Goal: Book appointment/travel/reservation

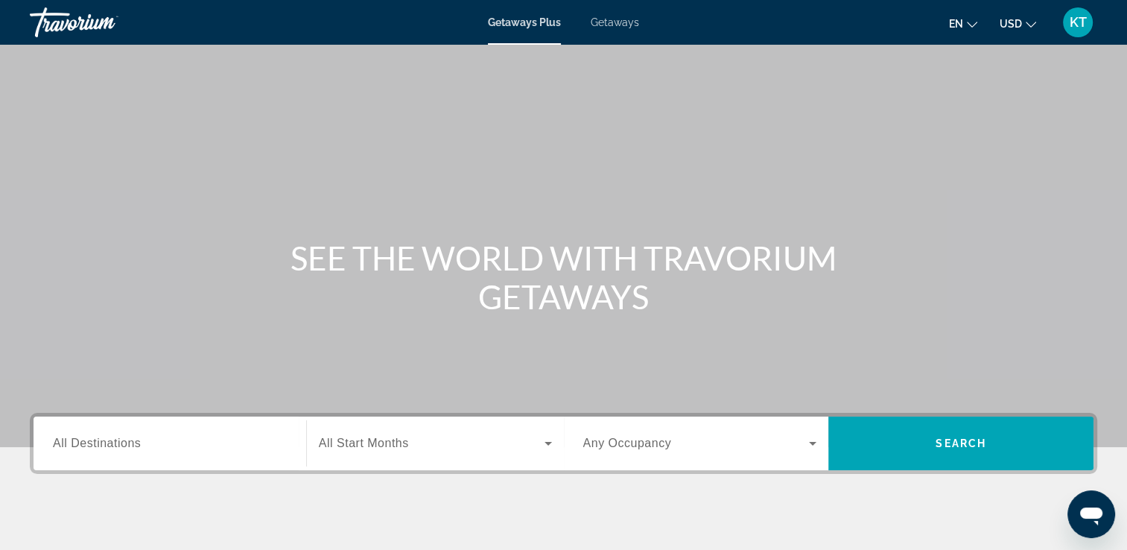
click at [163, 451] on input "Destination All Destinations" at bounding box center [170, 444] width 234 height 18
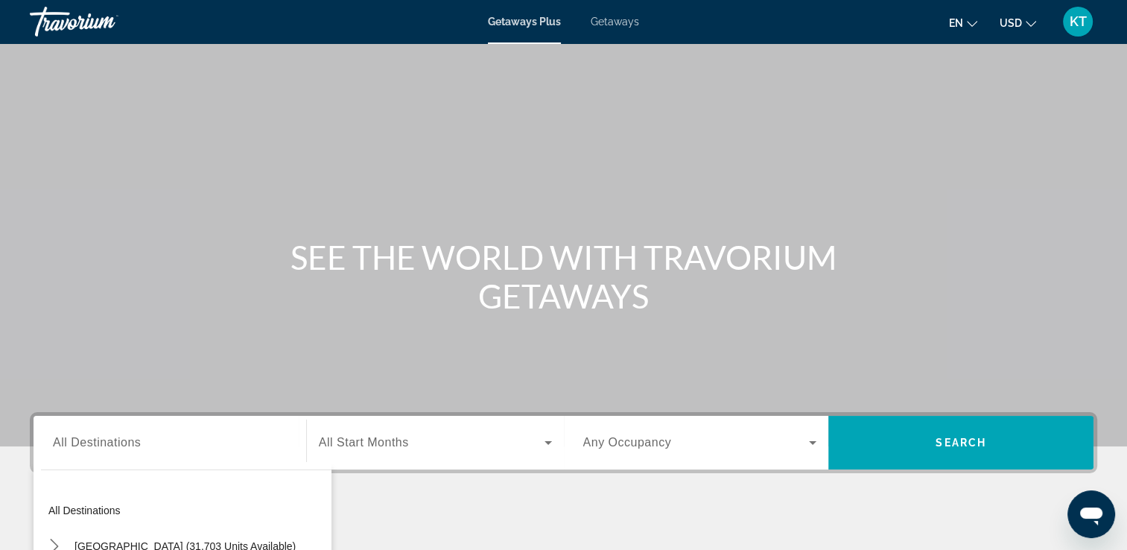
scroll to position [255, 0]
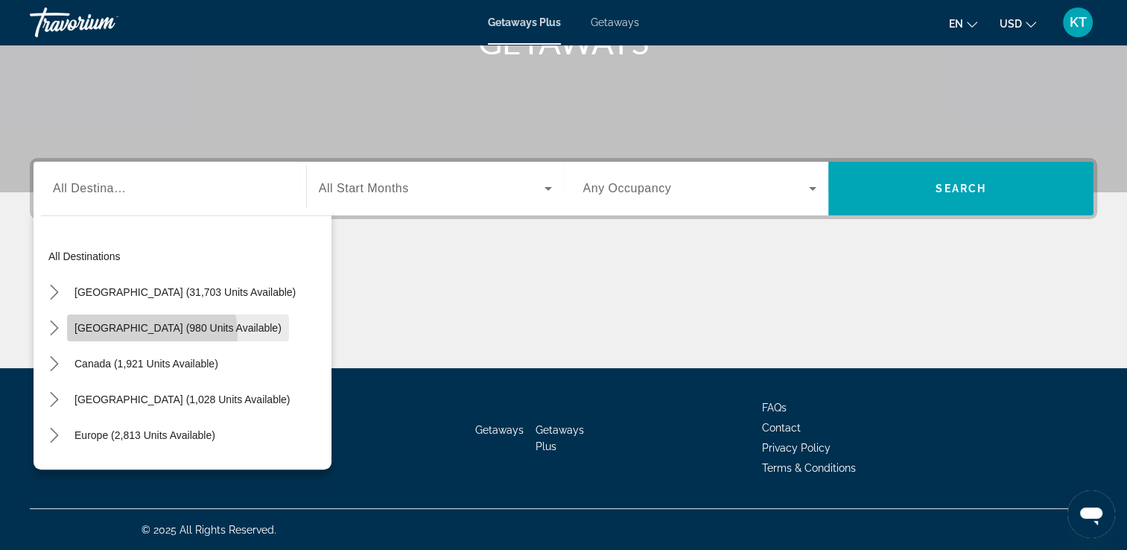
click at [151, 333] on span "Select destination: Mexico (980 units available)" at bounding box center [178, 328] width 222 height 36
type input "**********"
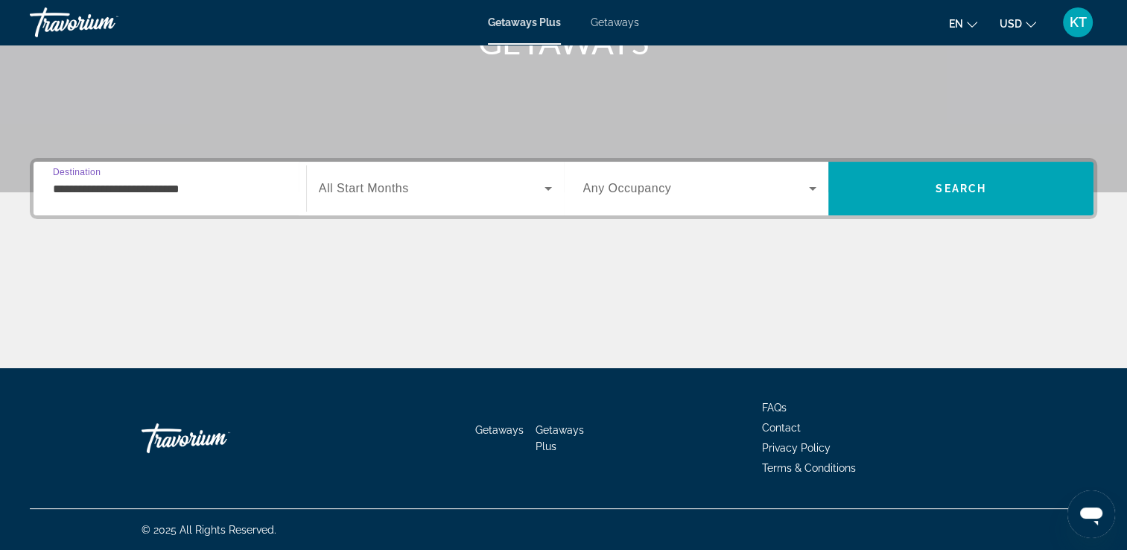
click at [429, 200] on div "Search widget" at bounding box center [435, 189] width 233 height 42
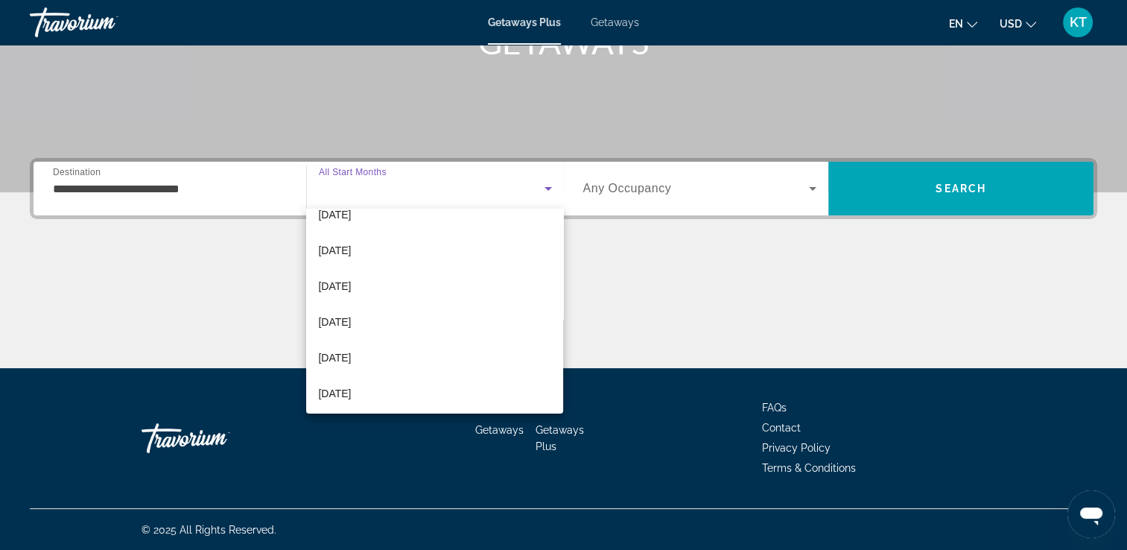
scroll to position [288, 0]
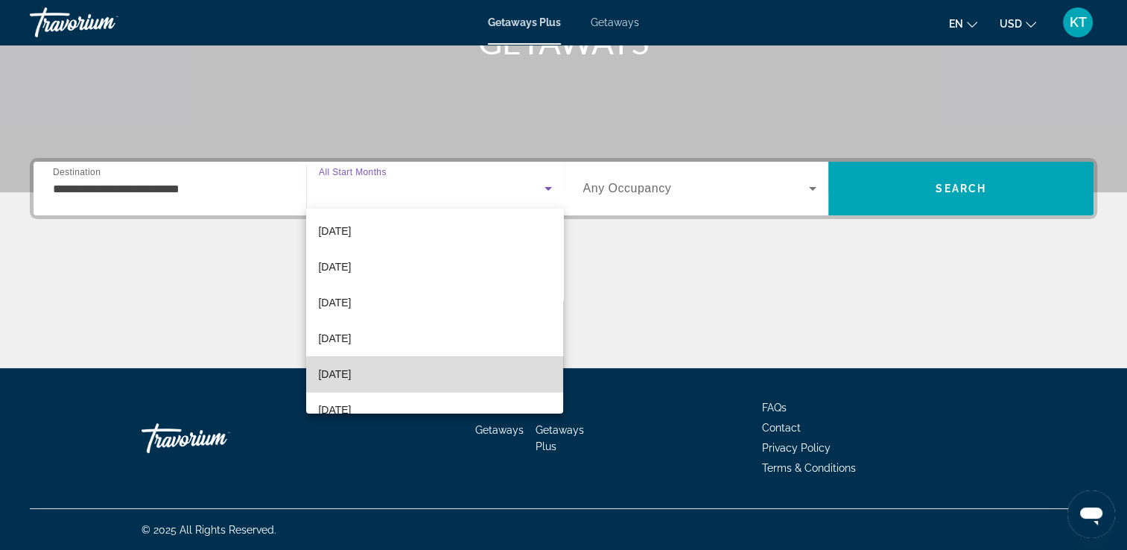
click at [464, 373] on mat-option "[DATE]" at bounding box center [434, 374] width 257 height 36
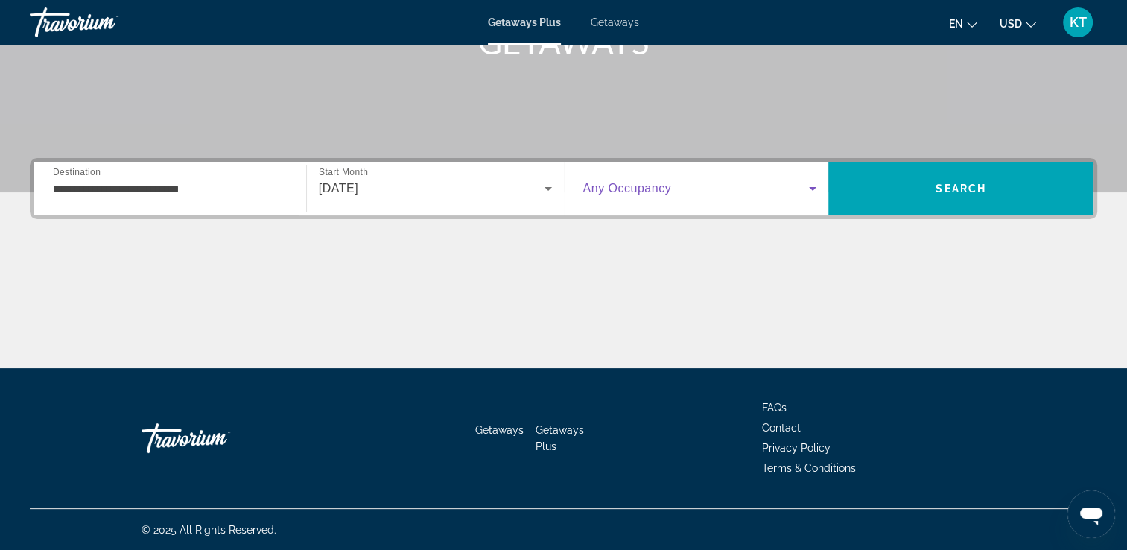
click at [812, 187] on icon "Search widget" at bounding box center [812, 189] width 7 height 4
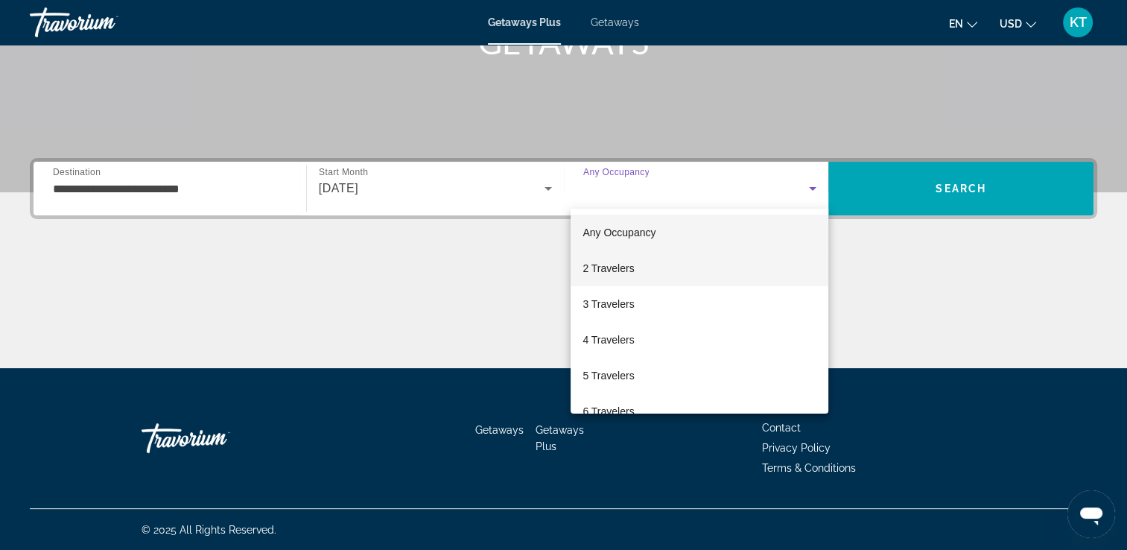
click at [778, 276] on mat-option "2 Travelers" at bounding box center [700, 268] width 258 height 36
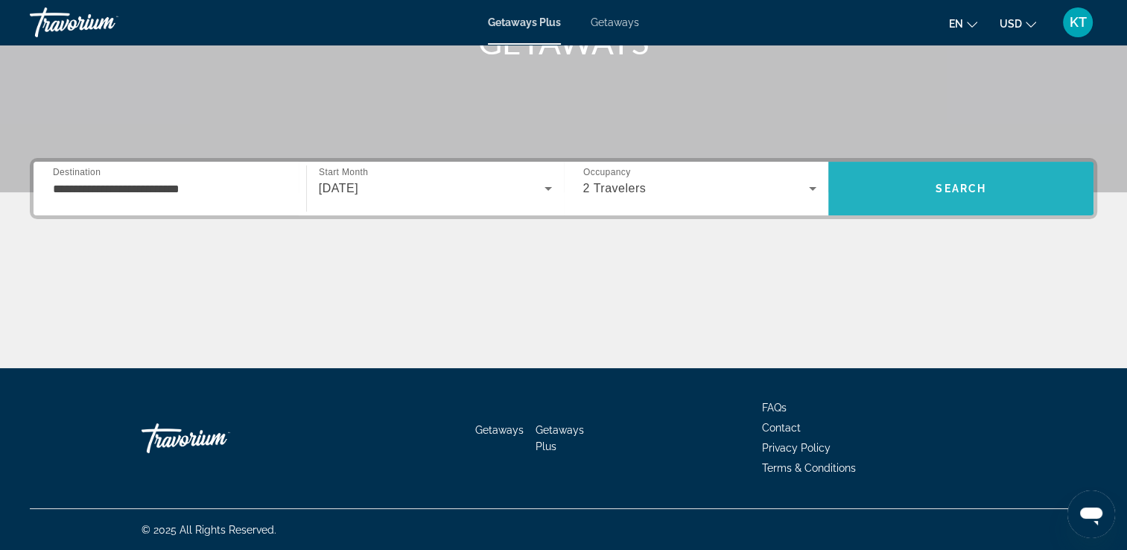
click at [947, 183] on span "Search" at bounding box center [961, 189] width 51 height 12
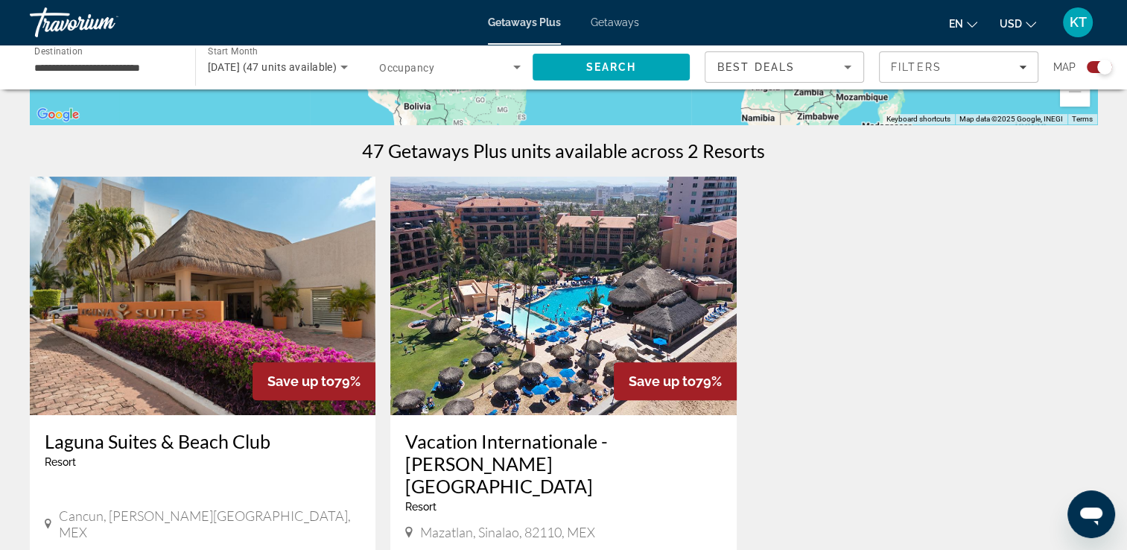
scroll to position [487, 0]
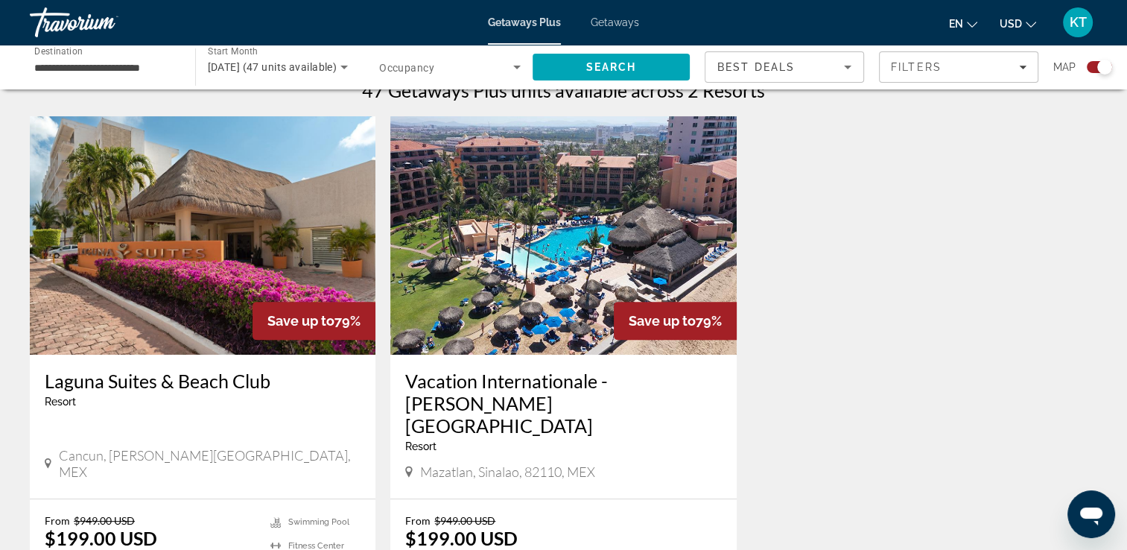
drag, startPoint x: 1135, startPoint y: 540, endPoint x: 1094, endPoint y: 544, distance: 41.2
click at [1094, 544] on div "Save up to 79% [GEOGRAPHIC_DATA] - This is an adults only resort Cancun, [PERSO…" at bounding box center [563, 391] width 1083 height 551
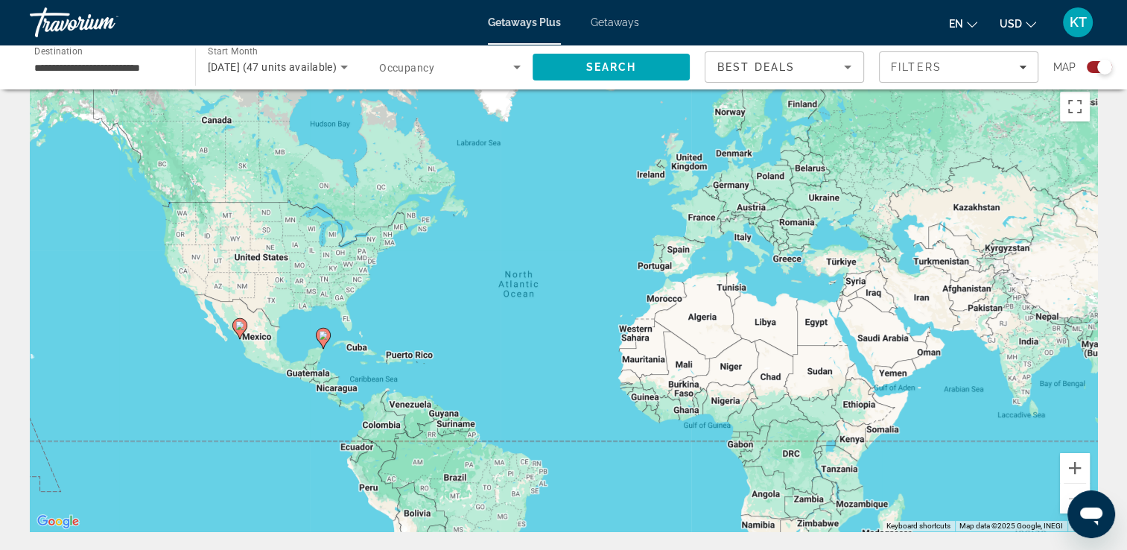
scroll to position [0, 0]
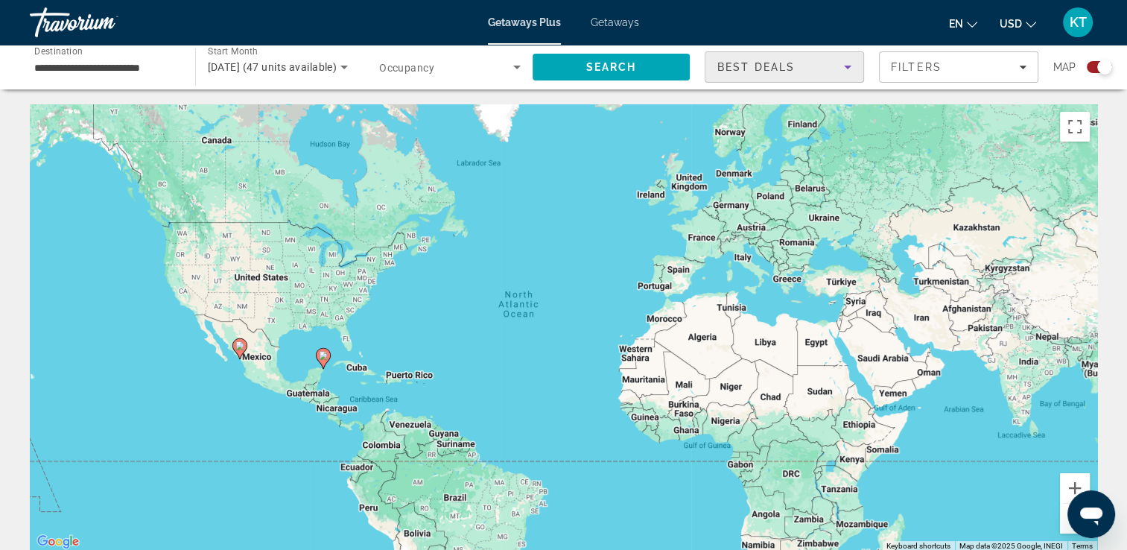
click at [846, 67] on icon "Sort by" at bounding box center [848, 67] width 18 height 18
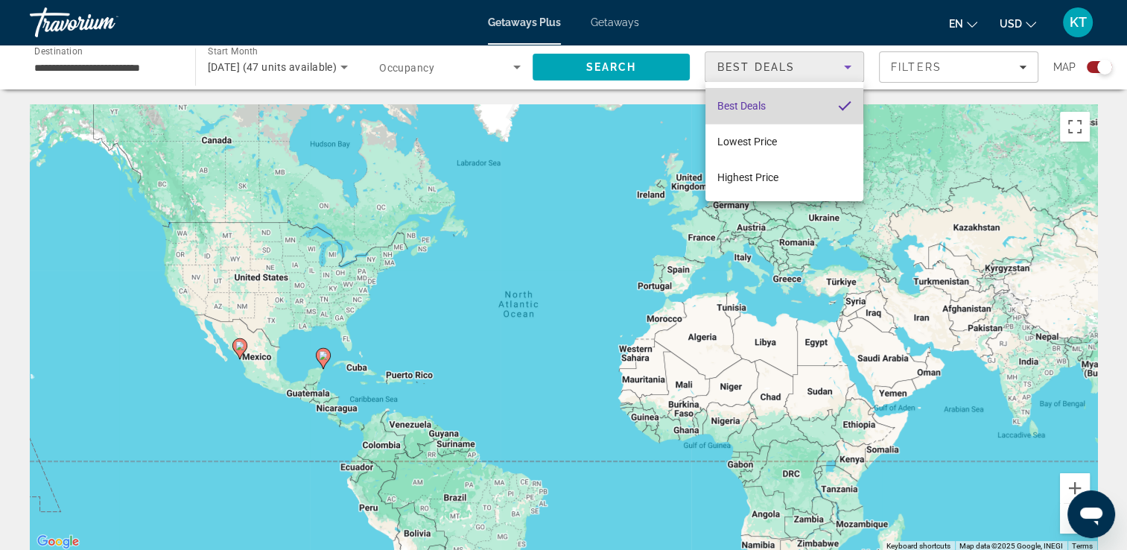
click at [761, 106] on span "Best Deals" at bounding box center [742, 106] width 48 height 12
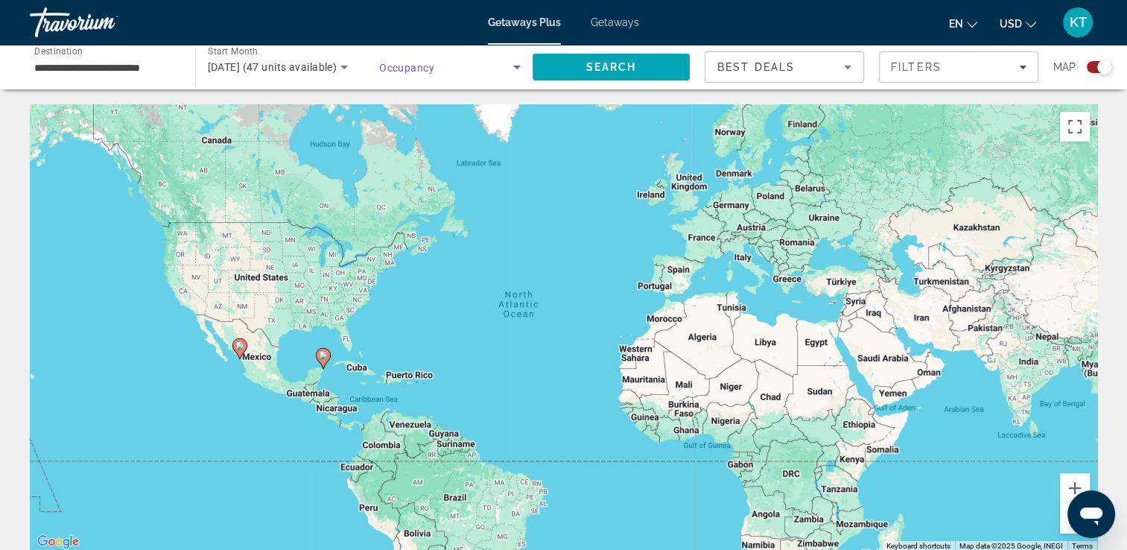
click at [518, 66] on icon "Search widget" at bounding box center [516, 68] width 7 height 4
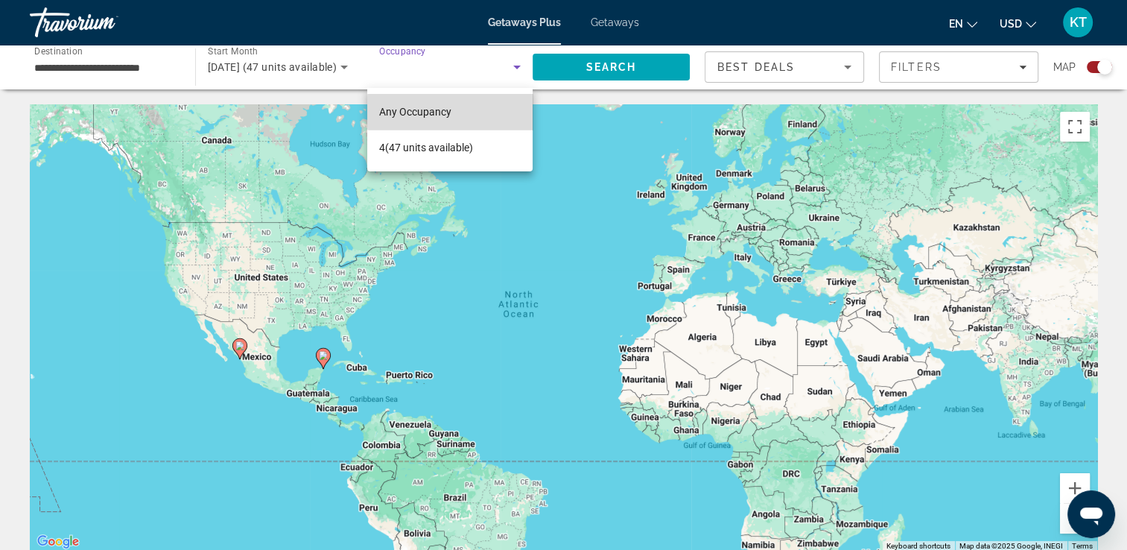
click at [455, 112] on mat-option "Any Occupancy" at bounding box center [449, 112] width 165 height 36
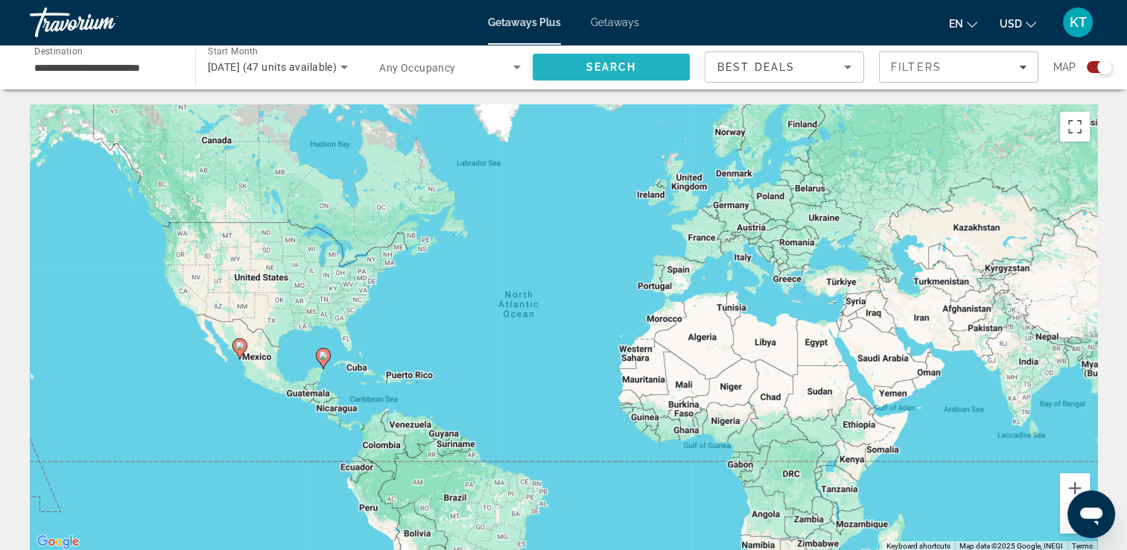
click at [586, 69] on span "Search" at bounding box center [611, 67] width 51 height 12
click at [534, 22] on span "Getaways Plus" at bounding box center [524, 22] width 73 height 12
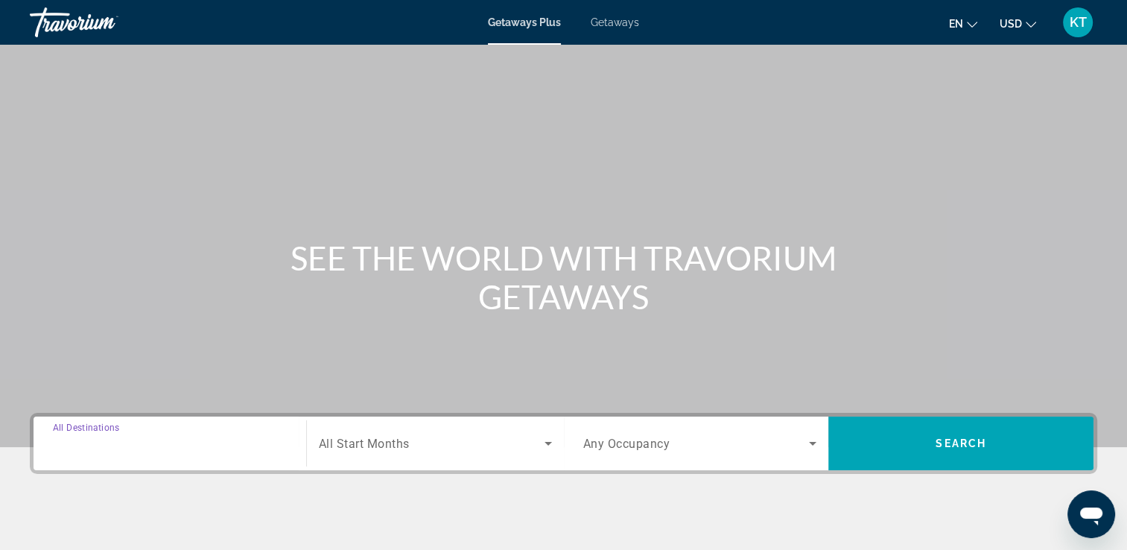
click at [197, 446] on input "Destination All Destinations" at bounding box center [170, 444] width 234 height 18
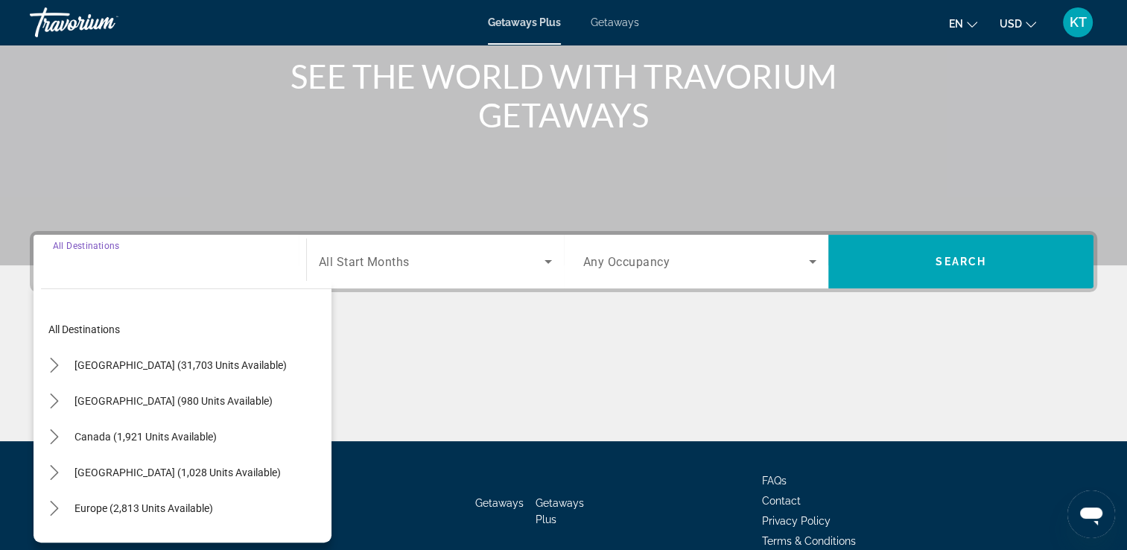
scroll to position [255, 0]
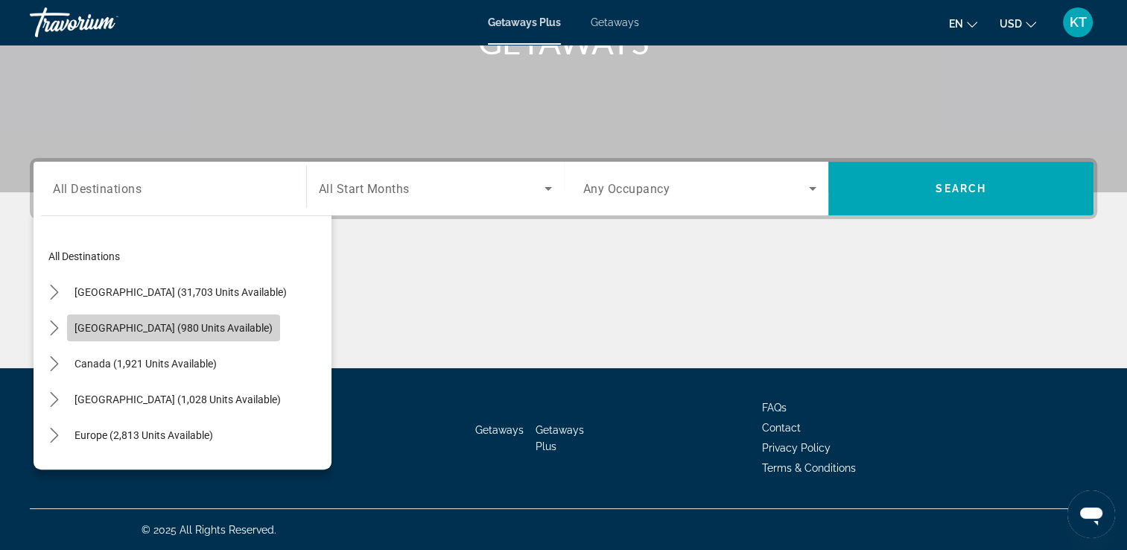
click at [194, 329] on span "[GEOGRAPHIC_DATA] (980 units available)" at bounding box center [174, 328] width 198 height 12
type input "**********"
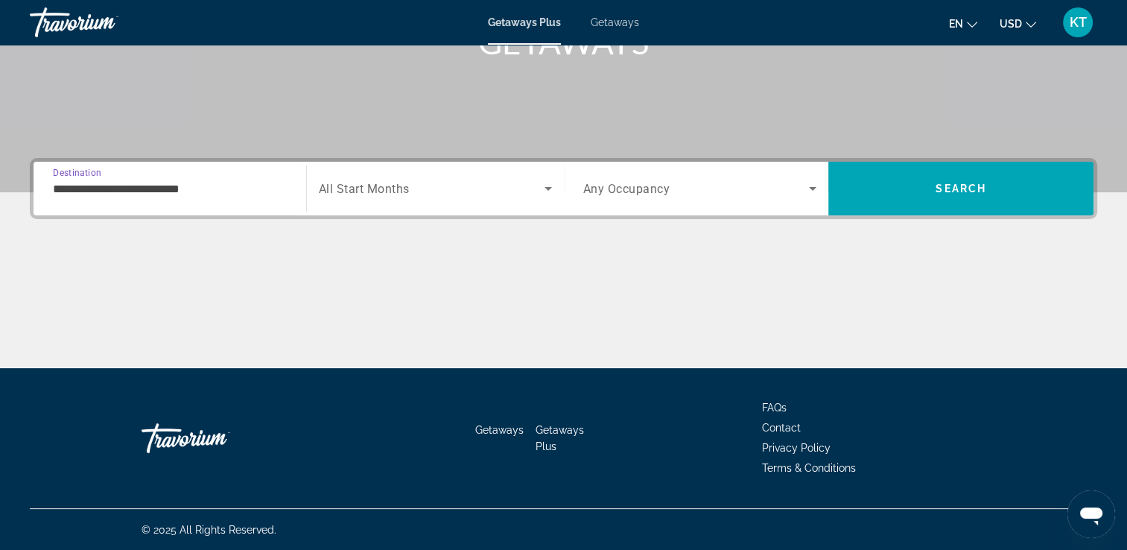
click at [507, 198] on div "Search widget" at bounding box center [435, 189] width 233 height 42
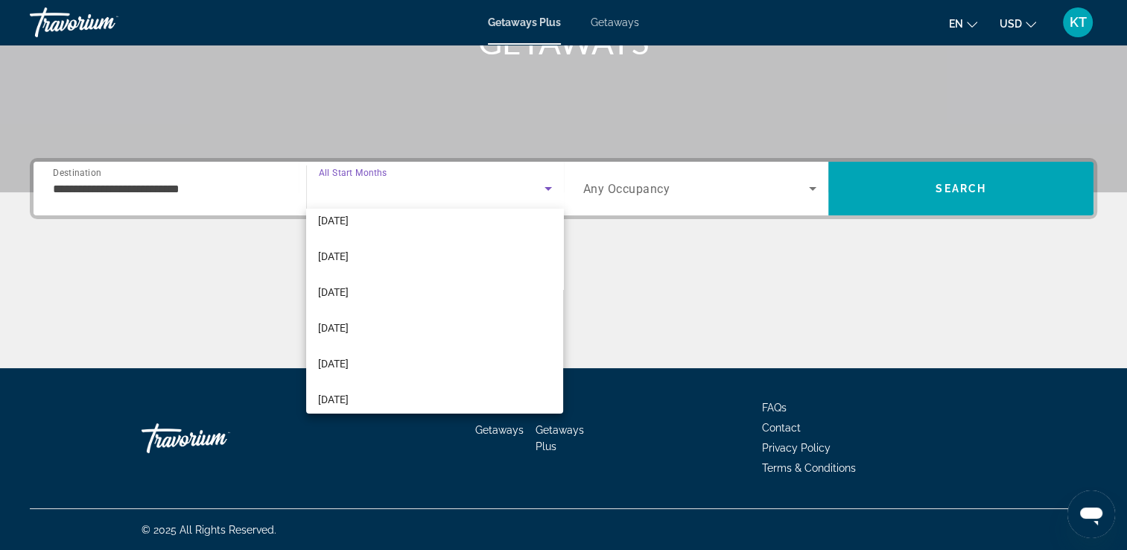
scroll to position [307, 0]
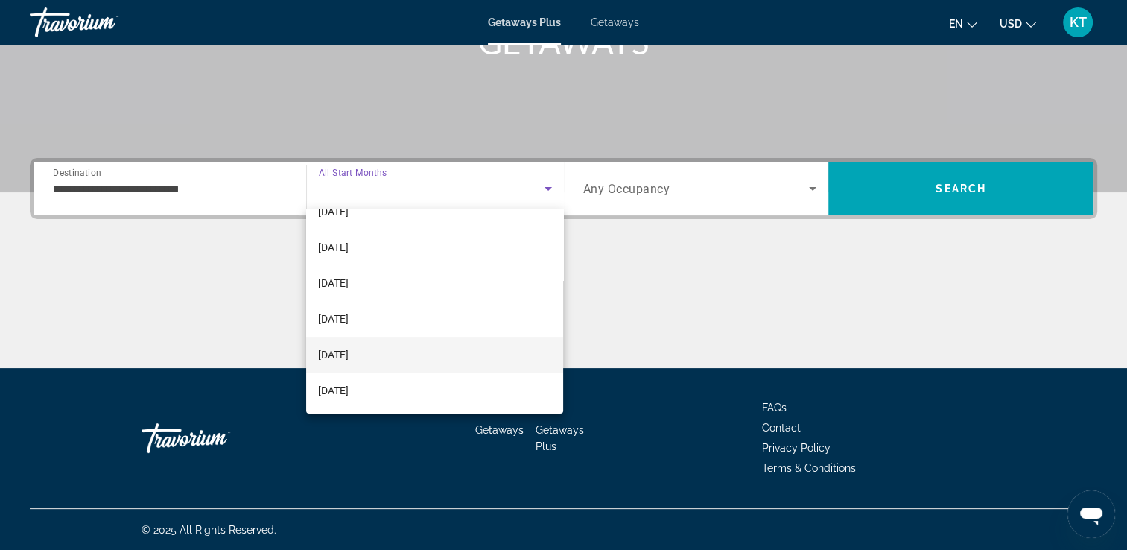
click at [447, 360] on mat-option "[DATE]" at bounding box center [434, 355] width 257 height 36
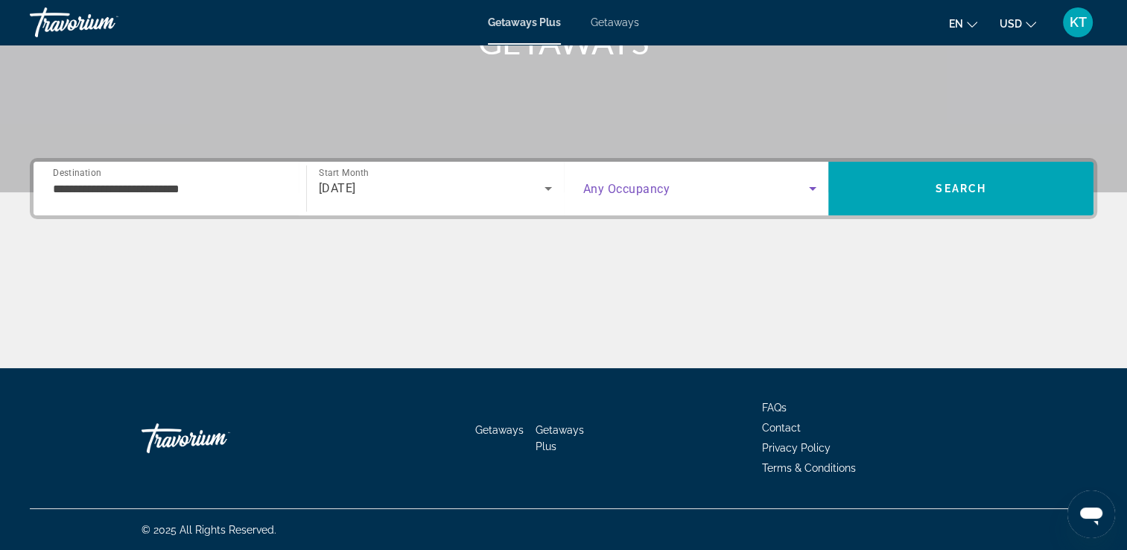
click at [813, 187] on icon "Search widget" at bounding box center [812, 189] width 7 height 4
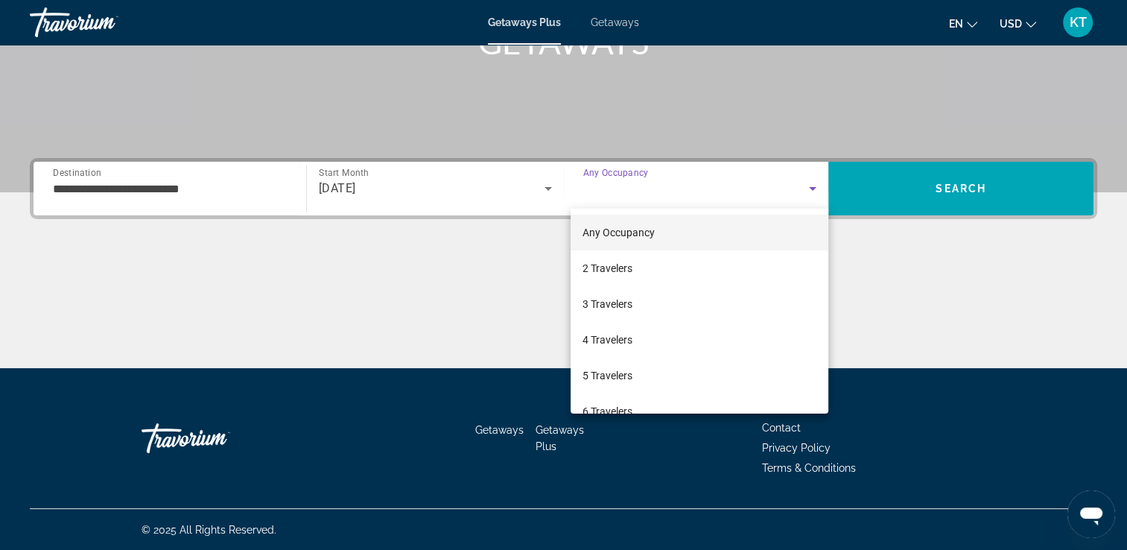
scroll to position [0, 0]
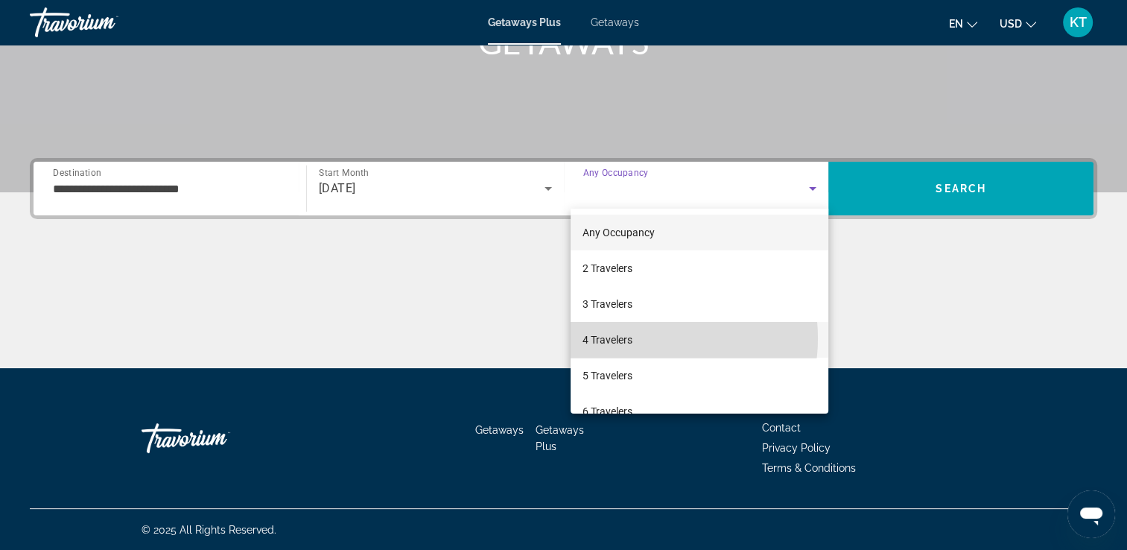
click at [641, 338] on mat-option "4 Travelers" at bounding box center [700, 340] width 258 height 36
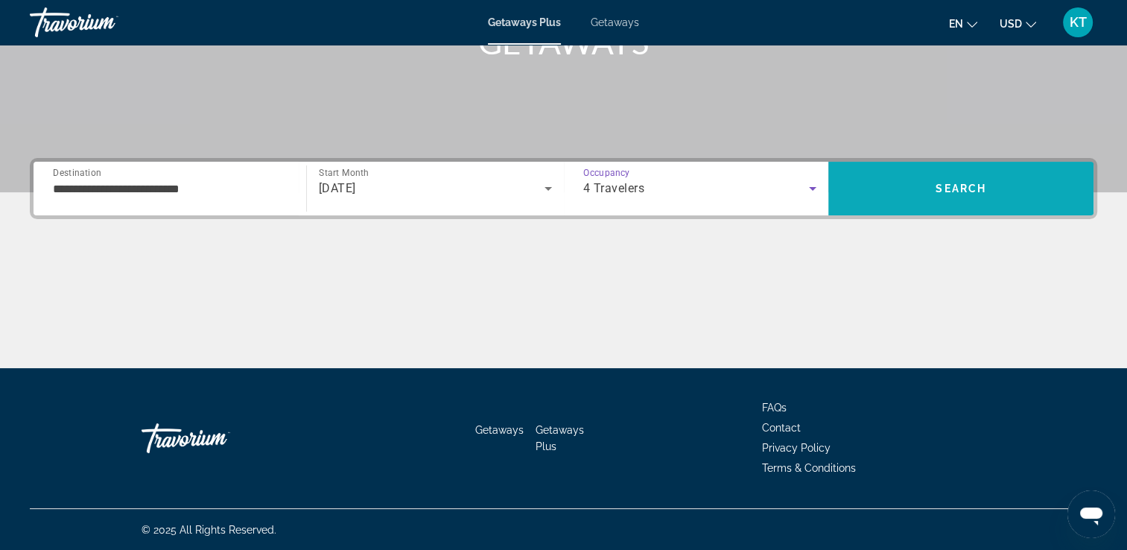
click at [894, 191] on span "Search" at bounding box center [961, 189] width 265 height 36
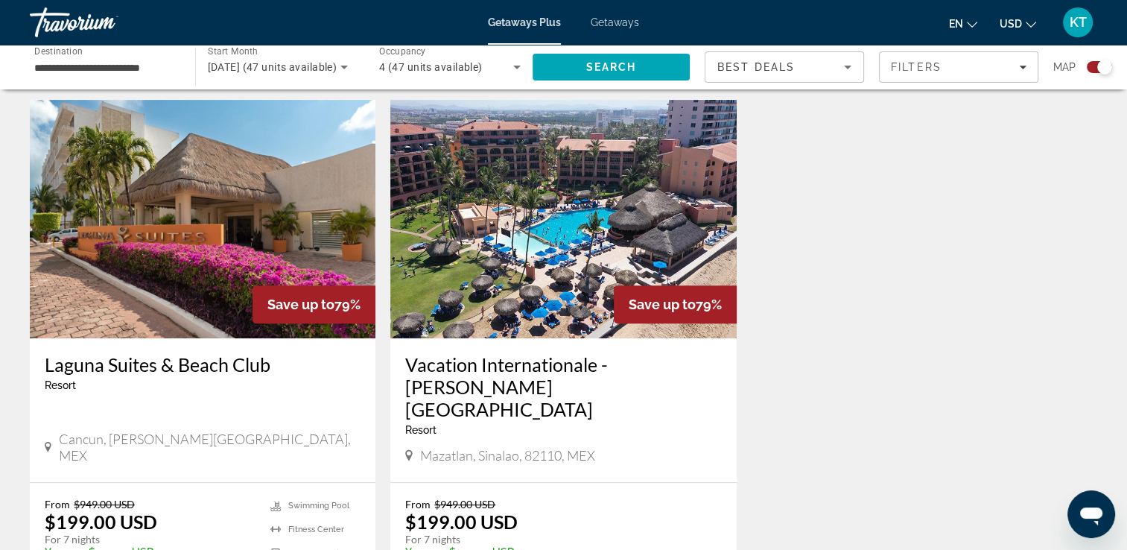
scroll to position [498, 0]
